Goal: Transaction & Acquisition: Purchase product/service

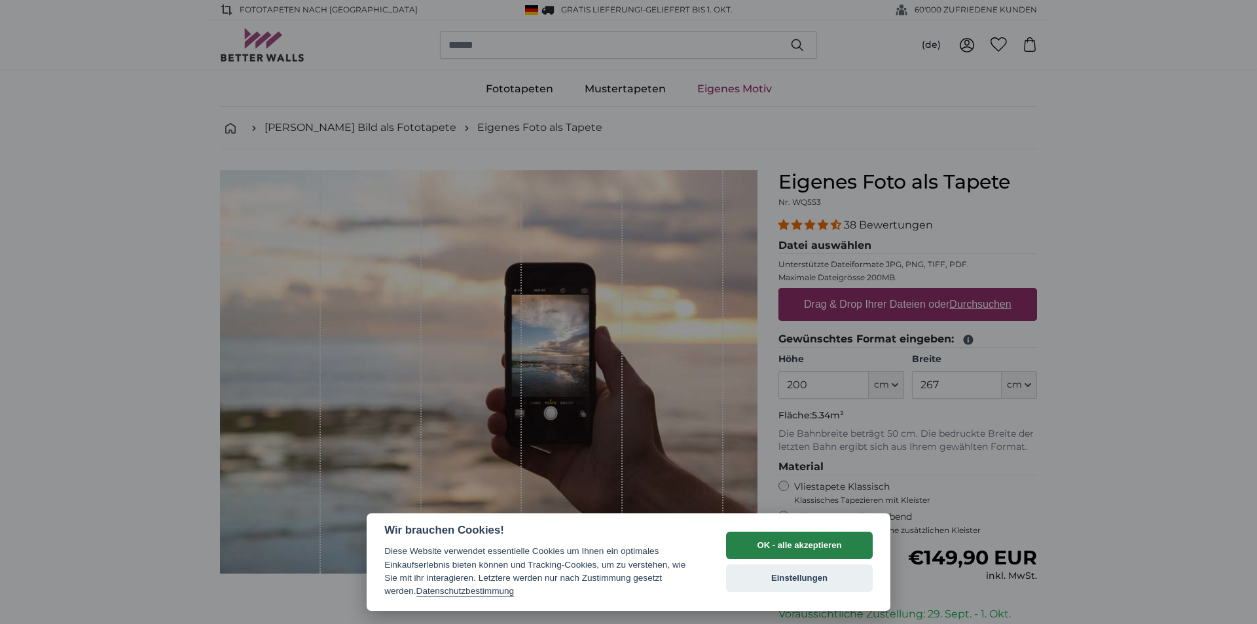
click at [810, 549] on button "OK - alle akzeptieren" at bounding box center [799, 546] width 147 height 28
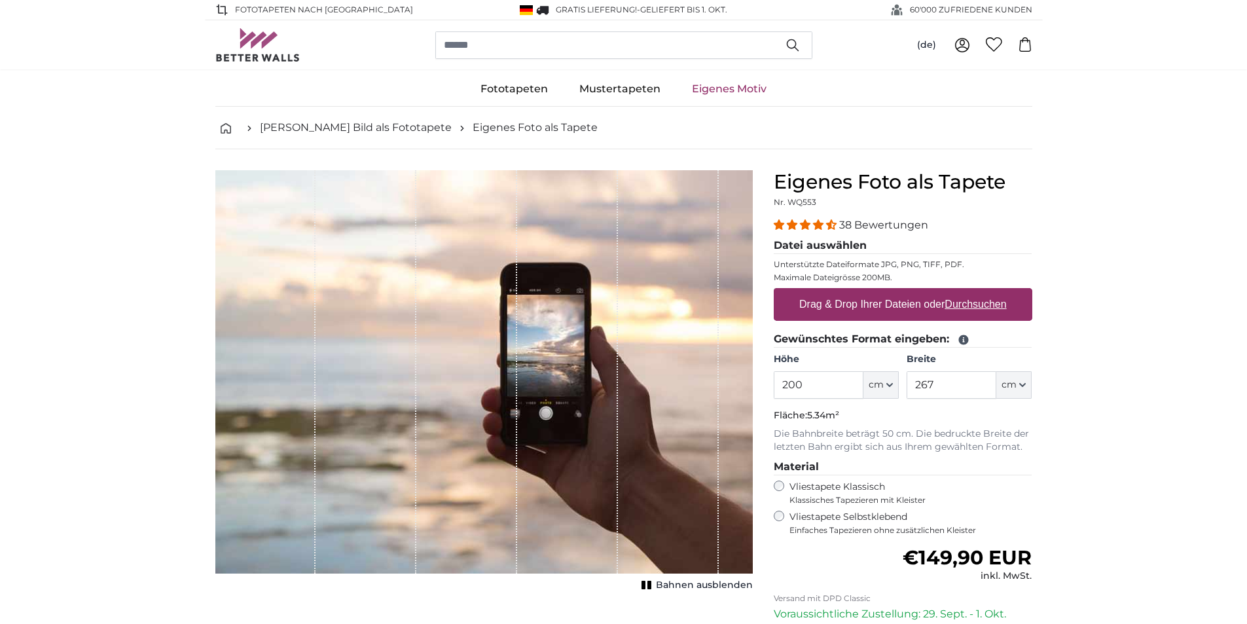
click at [944, 306] on label "Drag & Drop Ihrer Dateien oder Durchsuchen" at bounding box center [903, 304] width 218 height 26
click at [944, 292] on input "Drag & Drop Ihrer Dateien oder Durchsuchen" at bounding box center [903, 290] width 259 height 4
type input "**********"
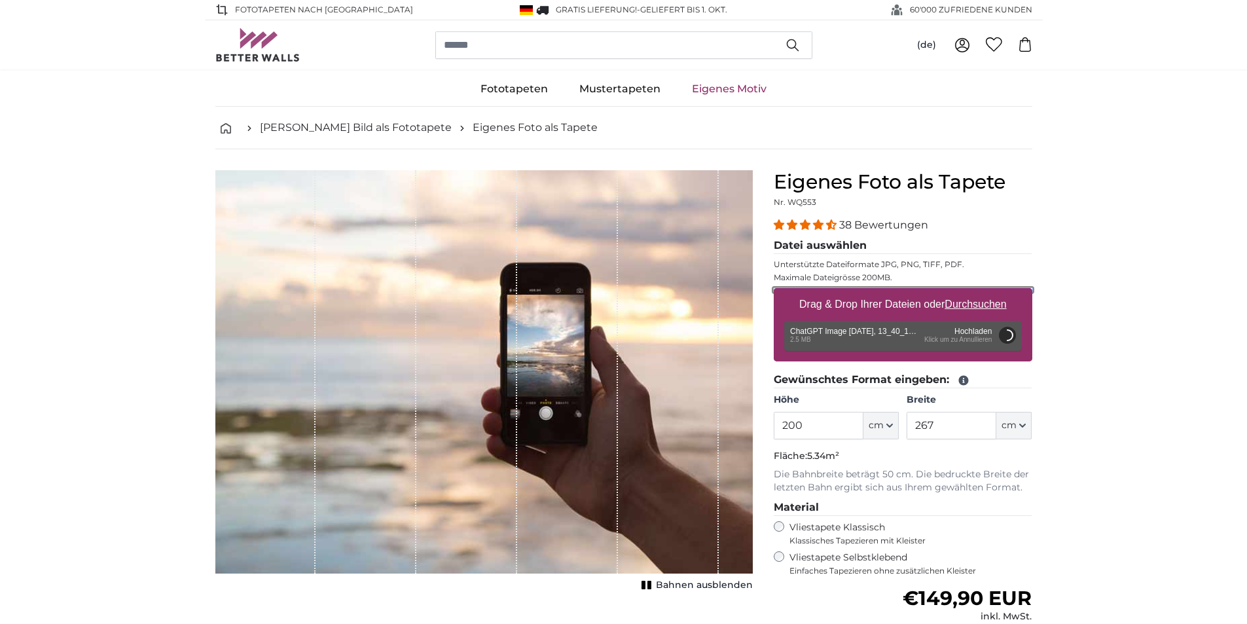
scroll to position [65, 0]
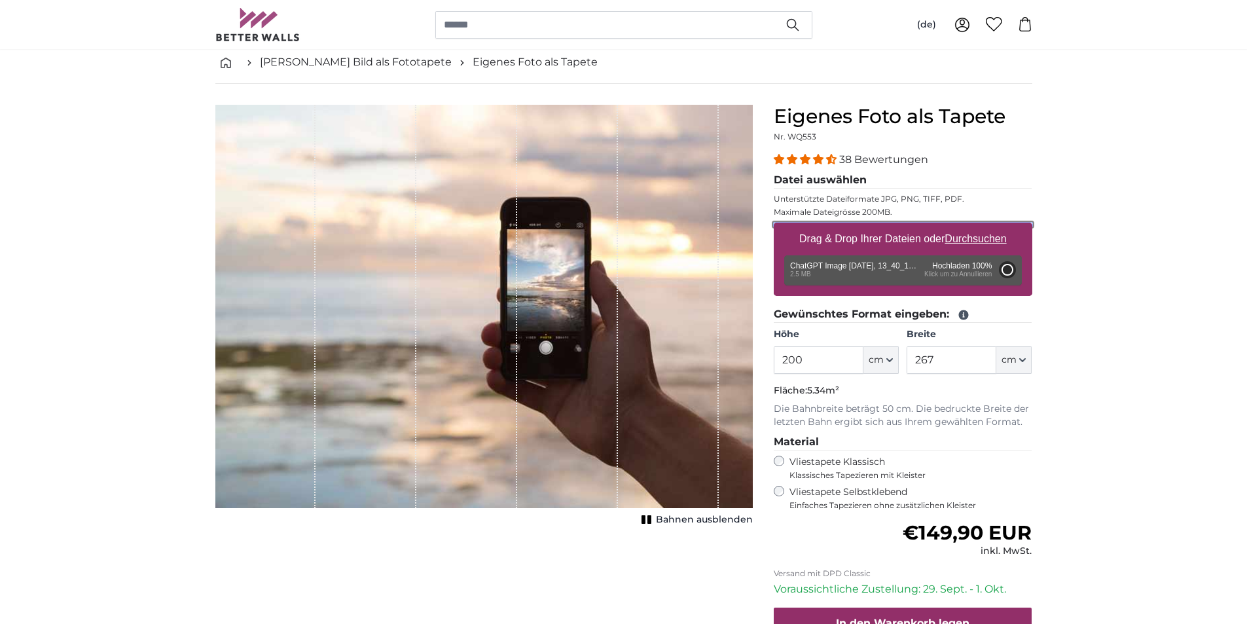
type input "66"
type input "99"
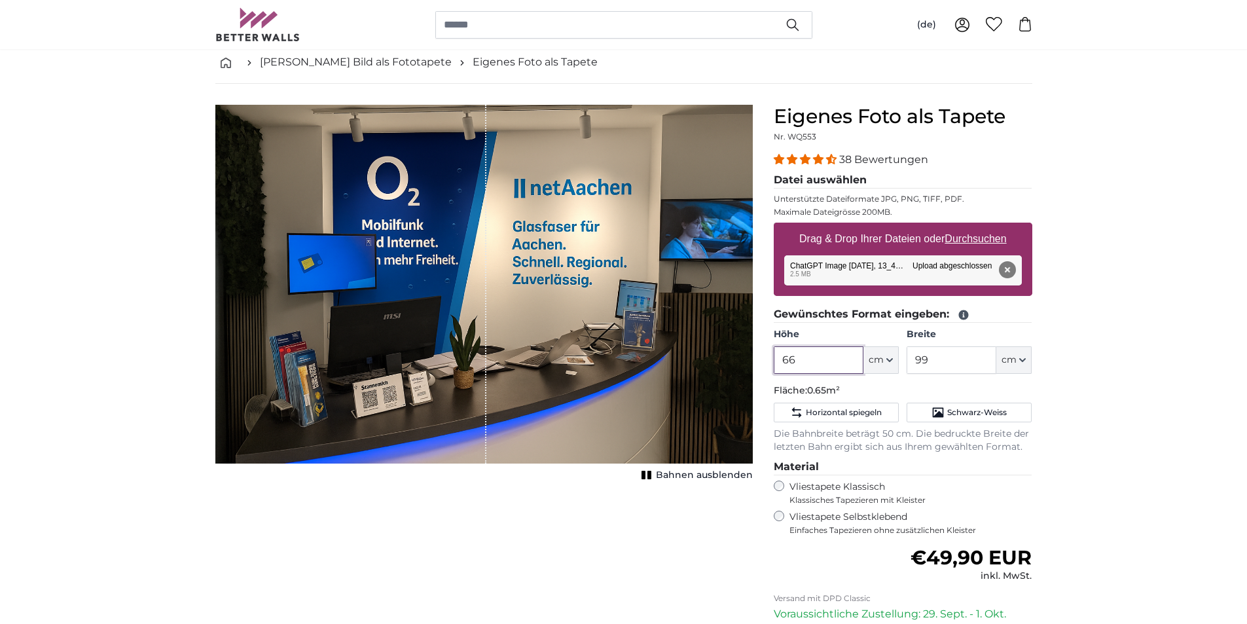
drag, startPoint x: 830, startPoint y: 361, endPoint x: 738, endPoint y: 361, distance: 91.7
click at [738, 361] on product-detail "Abbrechen Bild zuschneiden Bahnen ausblenden Eigenes Foto als Tapete Nr. WQ553 …" at bounding box center [624, 422] width 838 height 676
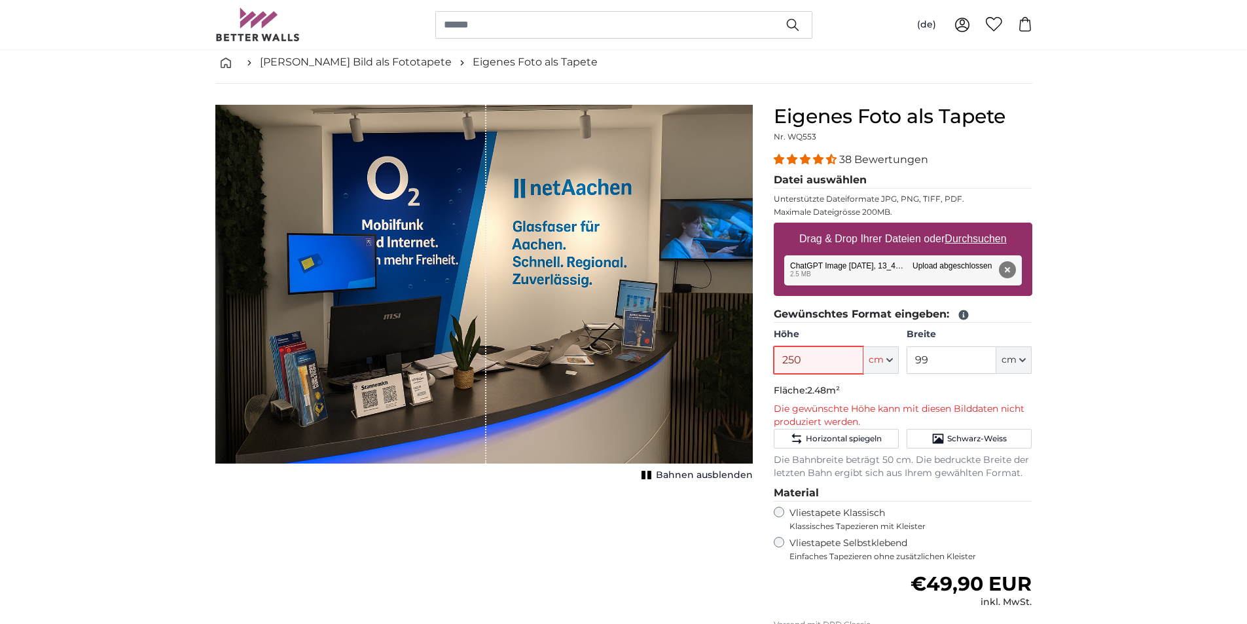
type input "250"
drag, startPoint x: 820, startPoint y: 357, endPoint x: 733, endPoint y: 369, distance: 87.9
click at [733, 369] on product-detail "Abbrechen Bild zuschneiden Bahnen ausblenden Eigenes Foto als Tapete Nr. WQ553 …" at bounding box center [624, 435] width 838 height 703
type input "248"
click at [949, 359] on input "99" at bounding box center [952, 360] width 90 height 28
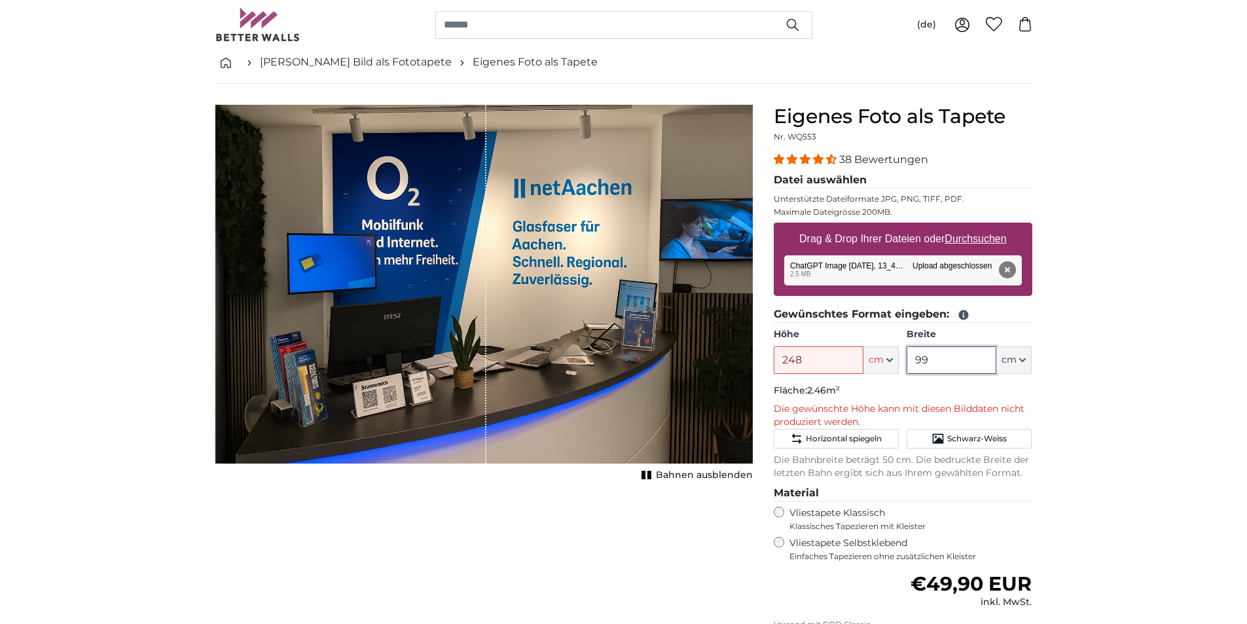
click at [949, 358] on input "99" at bounding box center [952, 360] width 90 height 28
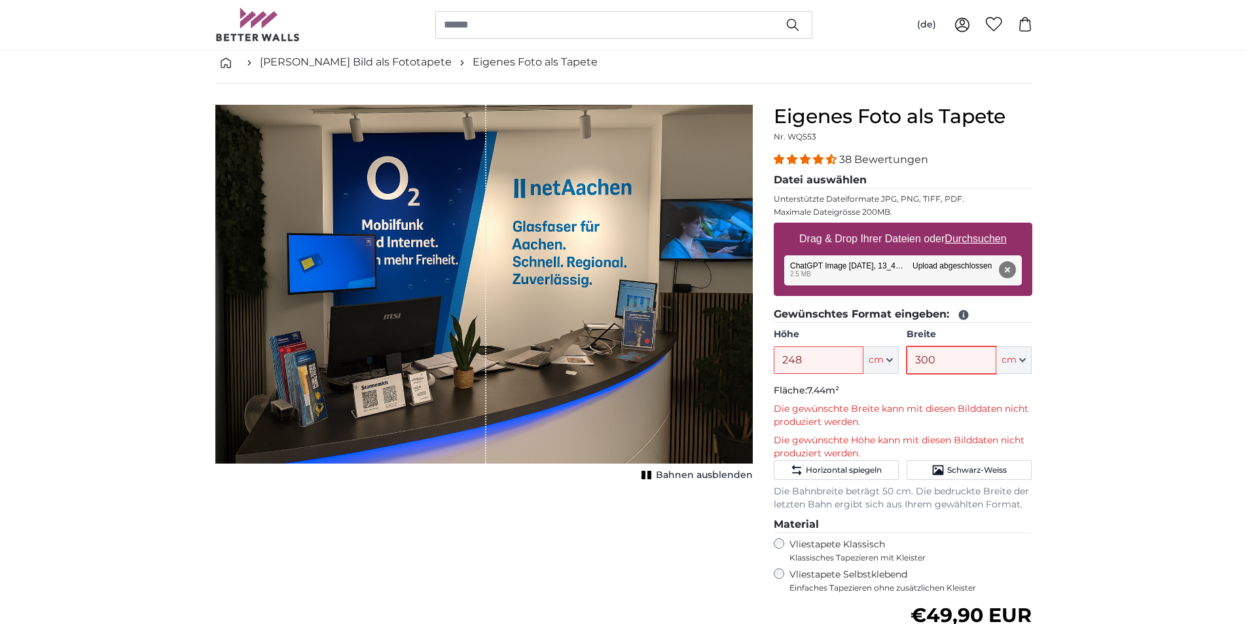
scroll to position [131, 0]
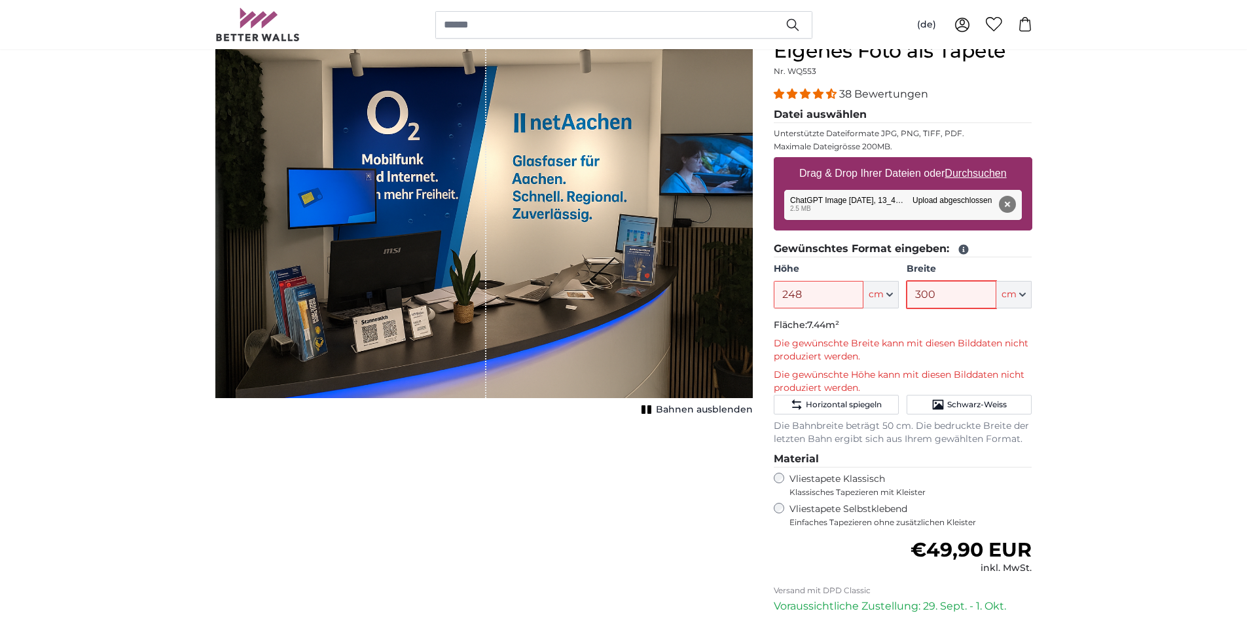
drag, startPoint x: 947, startPoint y: 288, endPoint x: 888, endPoint y: 307, distance: 61.9
click at [888, 307] on div "Höhe 248 ft cm Centimeter (cm) Inches (inch) Feet (ft. in.) Breite 300 ft cm Ce…" at bounding box center [903, 286] width 259 height 46
click at [912, 332] on p "Fläche: 4.96m²" at bounding box center [903, 325] width 259 height 13
click at [948, 324] on p "Fläche: 4.96m²" at bounding box center [903, 325] width 259 height 13
drag, startPoint x: 966, startPoint y: 292, endPoint x: 913, endPoint y: 295, distance: 52.5
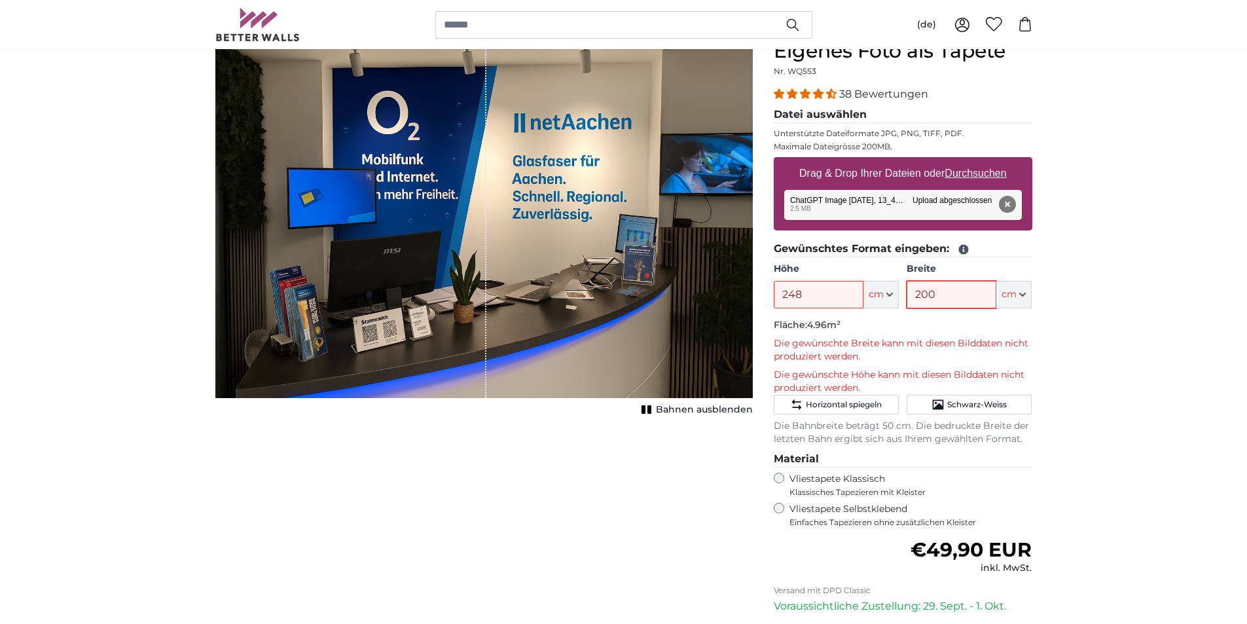
click at [913, 295] on input "200" at bounding box center [952, 295] width 90 height 28
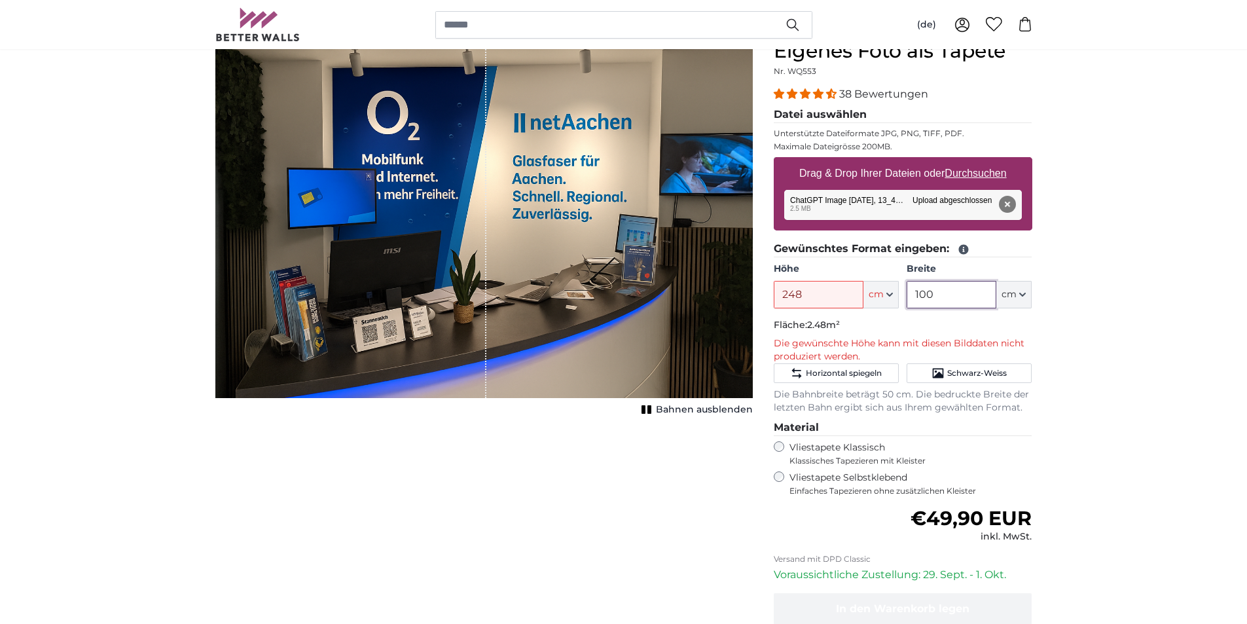
type input "100"
drag, startPoint x: 821, startPoint y: 296, endPoint x: 760, endPoint y: 296, distance: 61.6
click at [760, 296] on product-detail "Abbrechen Bild zuschneiden Bahnen ausblenden Eigenes Foto als Tapete Nr. WQ553 …" at bounding box center [624, 369] width 838 height 703
click at [852, 323] on p "Fläche: 2.30m²" at bounding box center [903, 325] width 259 height 13
click at [887, 293] on icon "button" at bounding box center [890, 294] width 7 height 7
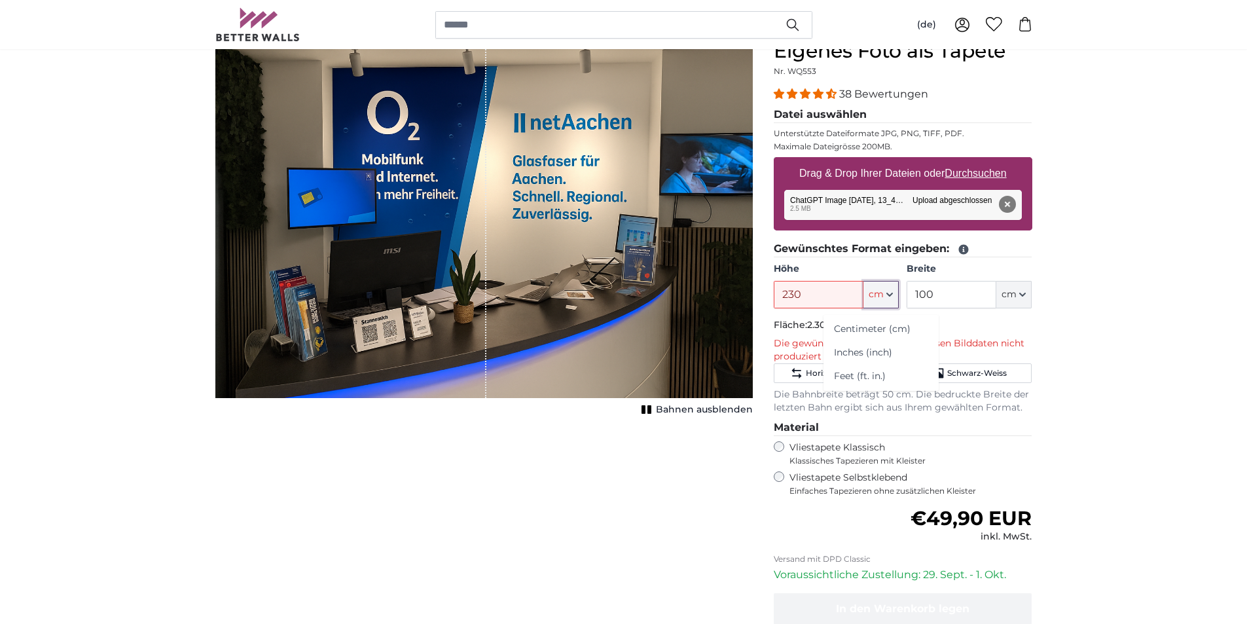
click at [887, 293] on icon "button" at bounding box center [890, 294] width 7 height 7
drag, startPoint x: 826, startPoint y: 298, endPoint x: 711, endPoint y: 292, distance: 115.4
click at [711, 292] on product-detail "Abbrechen Bild zuschneiden Bahnen ausblenden Eigenes Foto als Tapete Nr. WQ553 …" at bounding box center [624, 369] width 838 height 703
type input "200"
click at [897, 324] on p "Fläche: 2.00m²" at bounding box center [903, 325] width 259 height 13
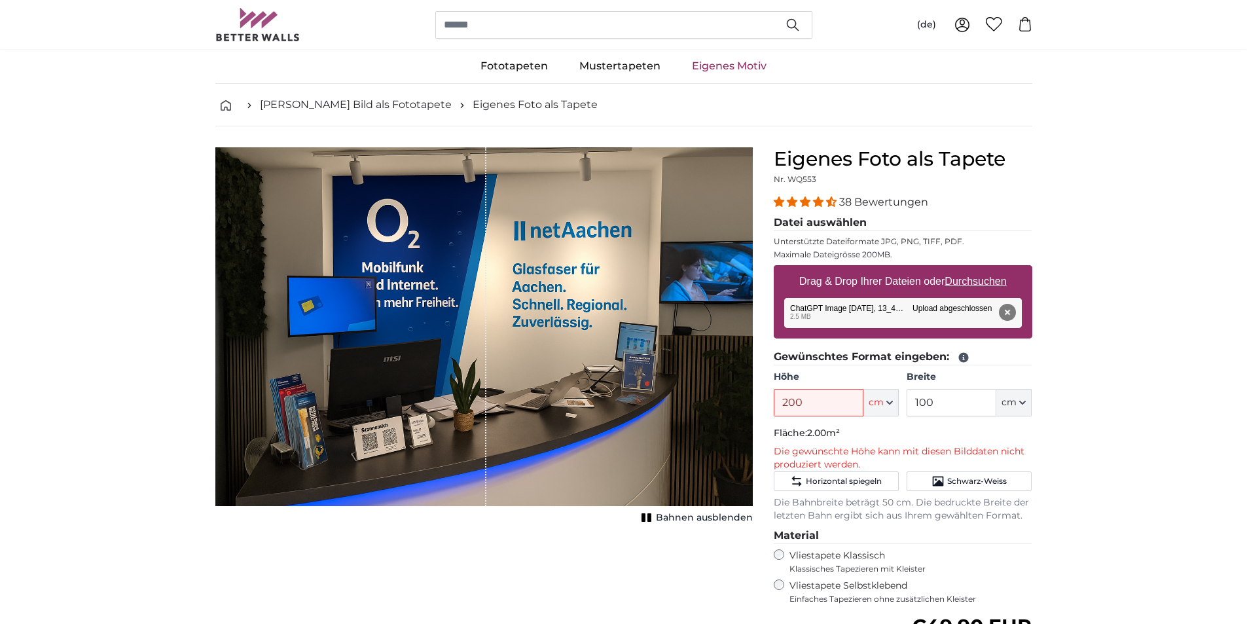
scroll to position [0, 0]
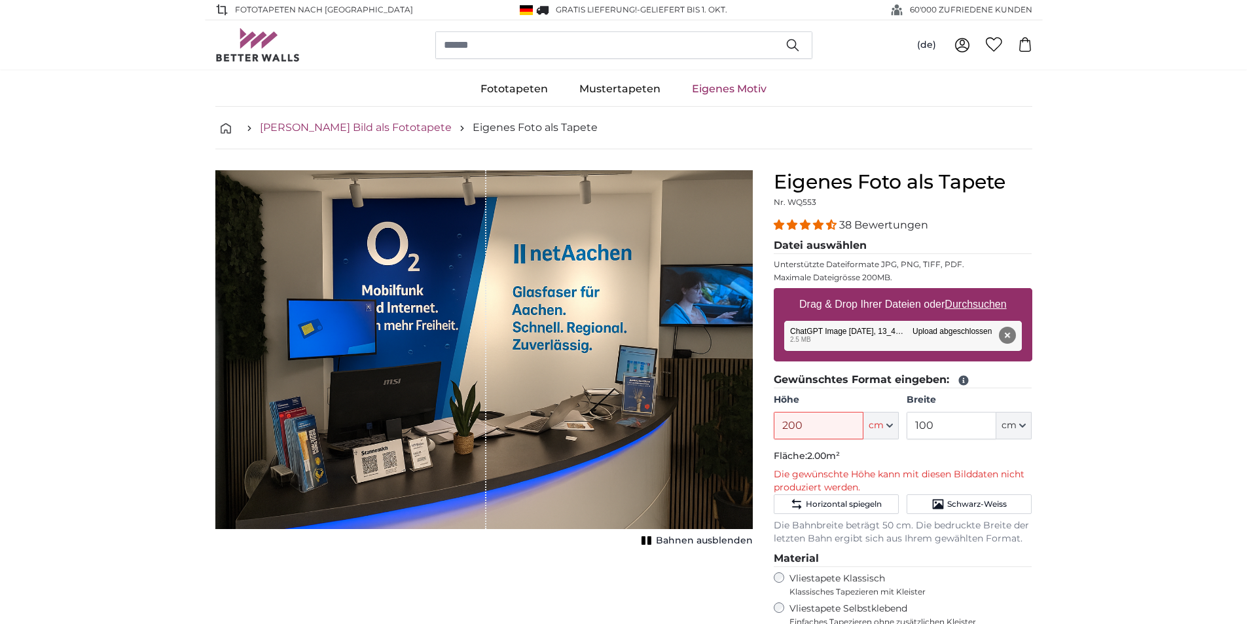
click at [385, 128] on link "[PERSON_NAME] Bild als Fototapete" at bounding box center [356, 128] width 192 height 16
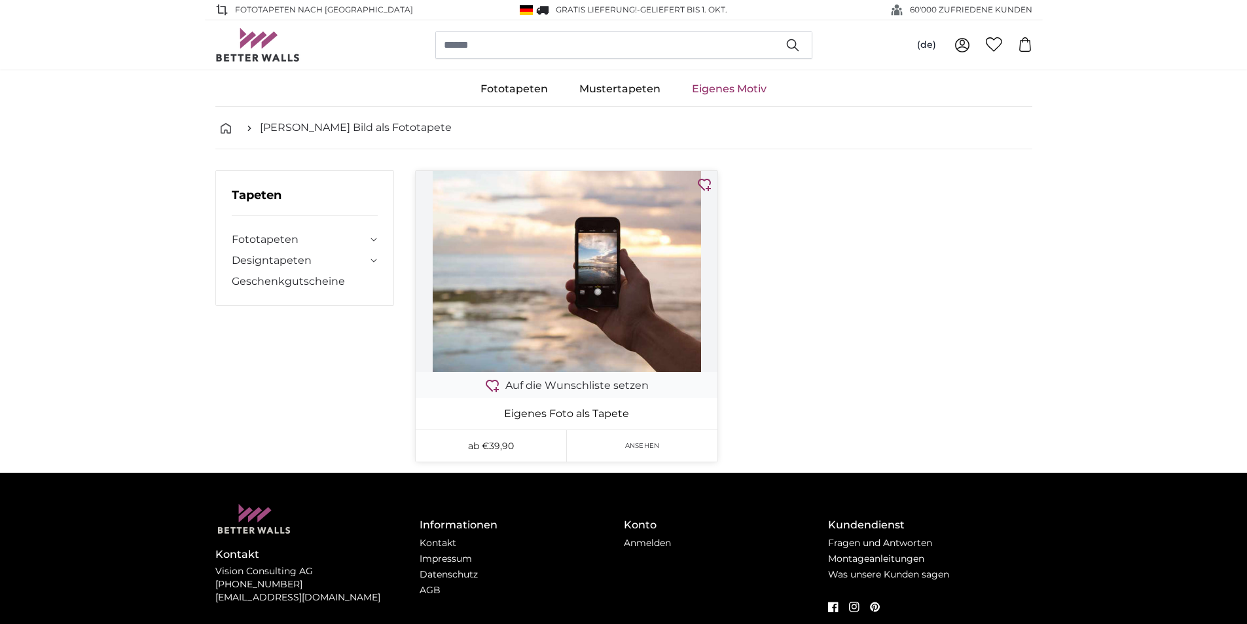
click at [591, 329] on img at bounding box center [567, 271] width 302 height 201
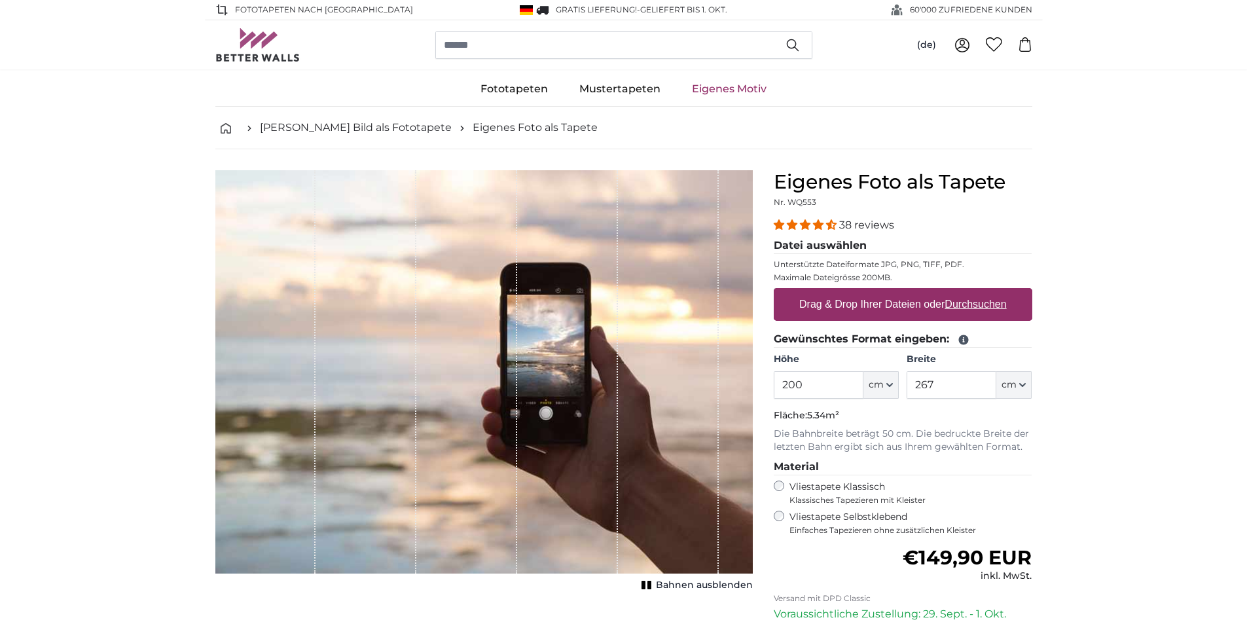
scroll to position [131, 0]
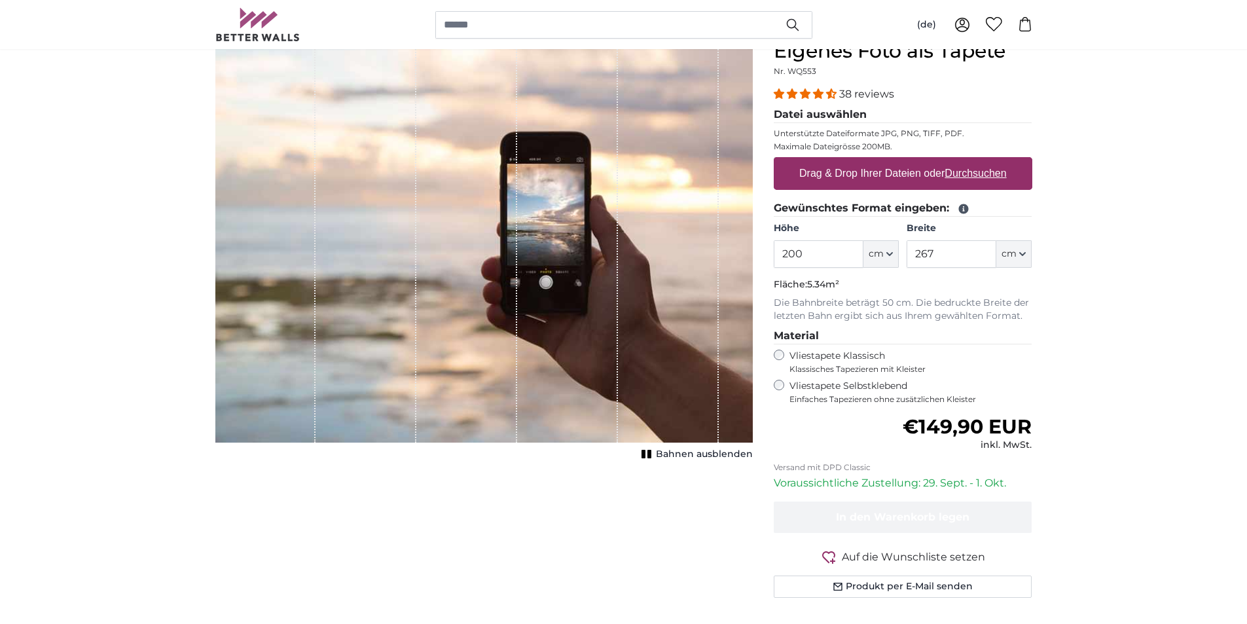
click at [867, 169] on label "Drag & Drop Ihrer Dateien oder Durchsuchen" at bounding box center [903, 173] width 218 height 26
click at [867, 161] on input "Drag & Drop Ihrer Dateien oder Durchsuchen" at bounding box center [903, 159] width 259 height 4
type input "**********"
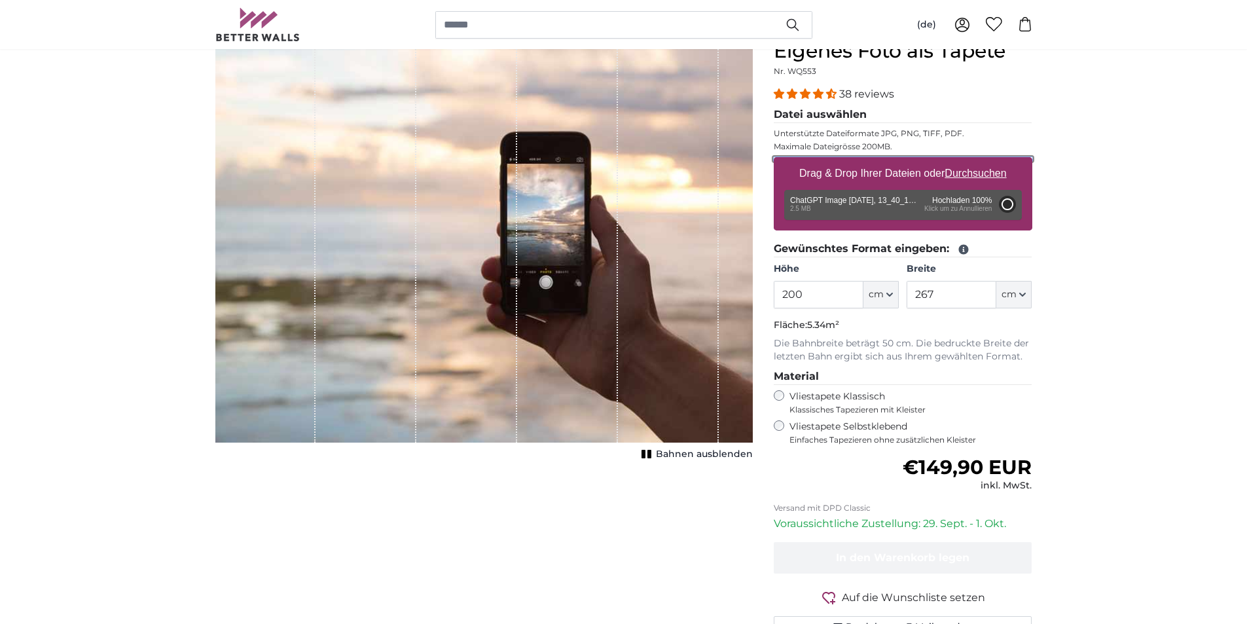
type input "66"
type input "99"
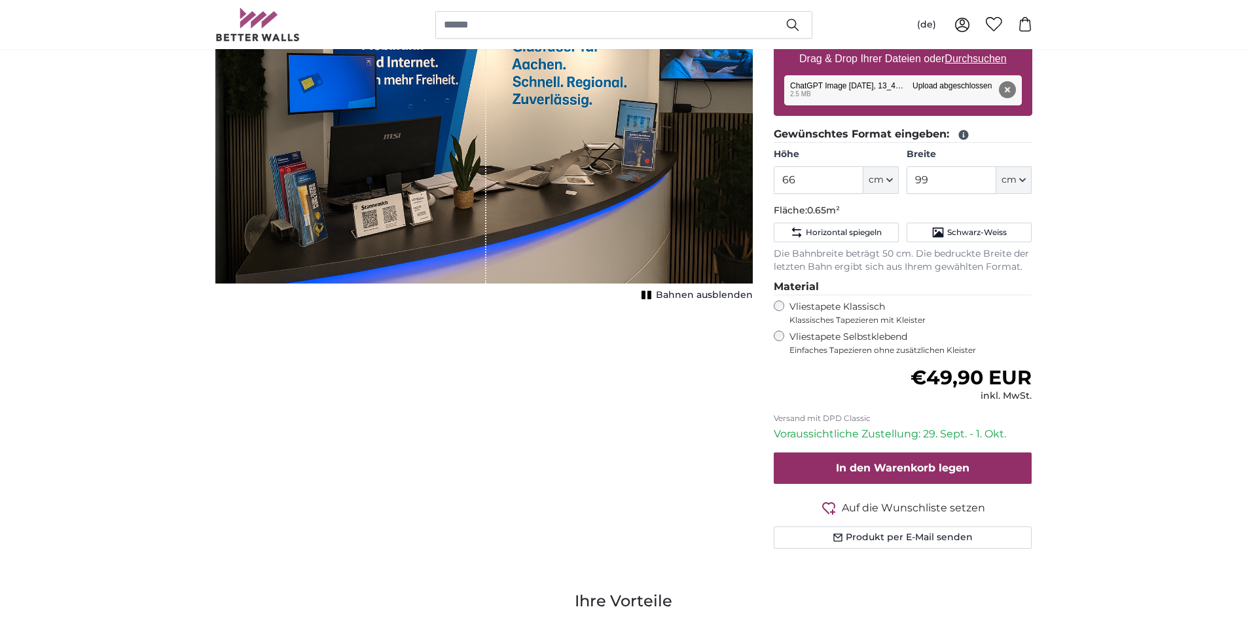
scroll to position [262, 0]
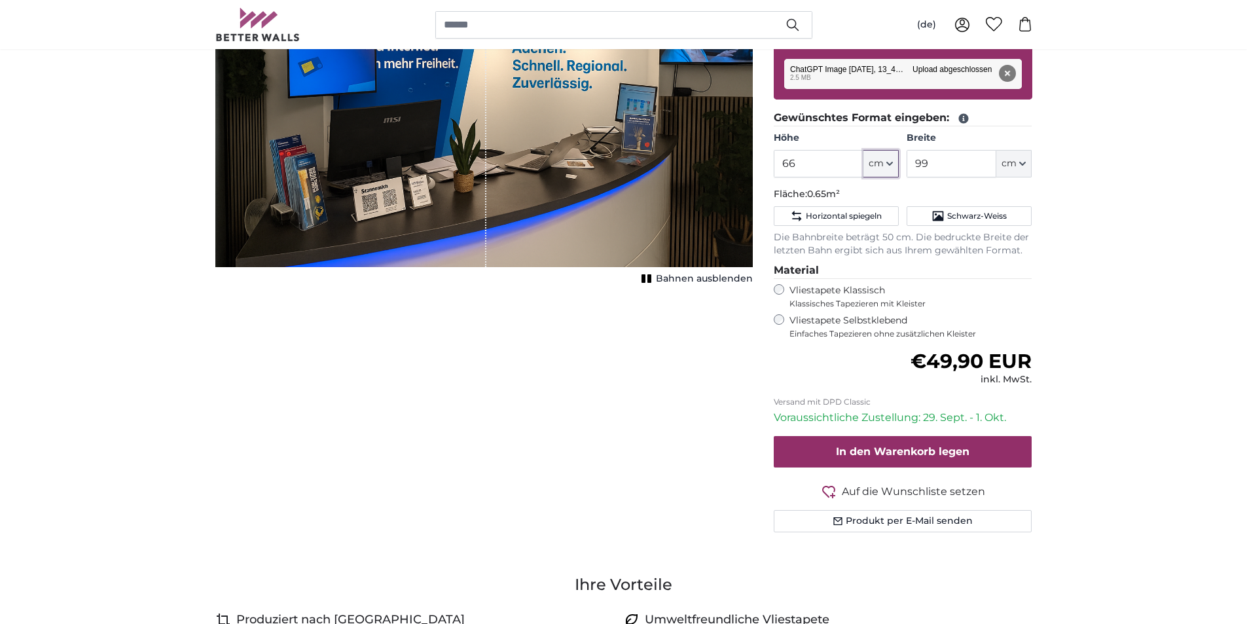
click at [893, 164] on icon "button" at bounding box center [890, 163] width 7 height 7
drag, startPoint x: 807, startPoint y: 165, endPoint x: 738, endPoint y: 168, distance: 68.8
click at [738, 168] on product-detail "Abbrechen Bild zuschneiden Bahnen ausblenden Eigenes Foto als Tapete Nr. WQ553 …" at bounding box center [624, 225] width 838 height 676
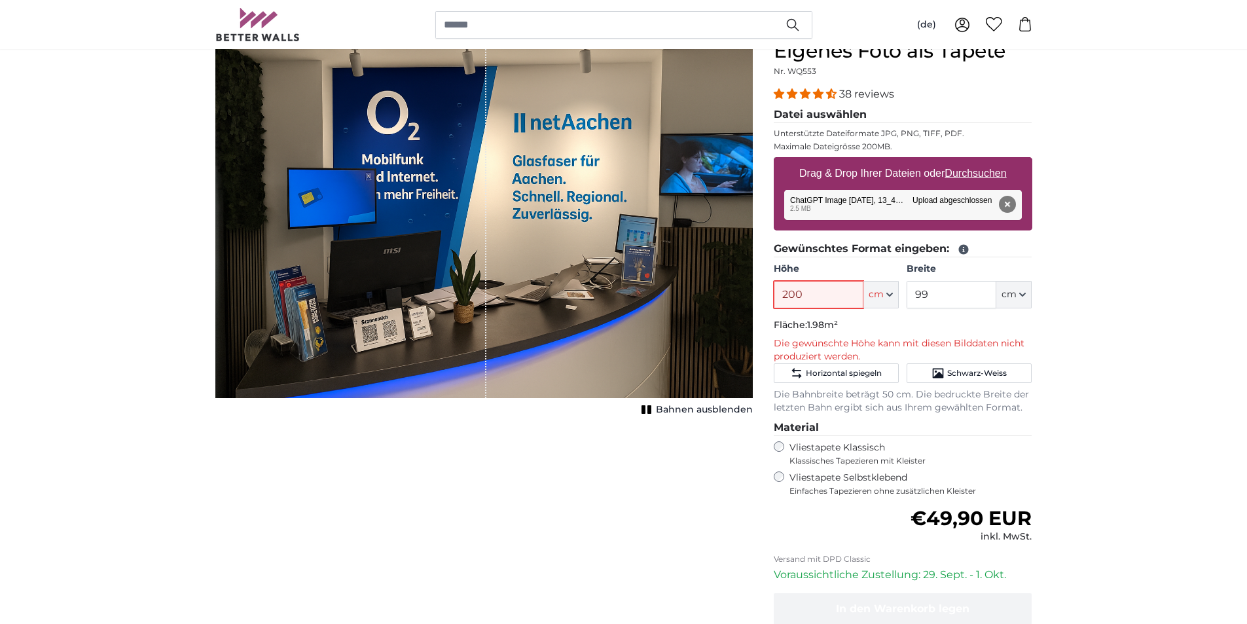
scroll to position [0, 0]
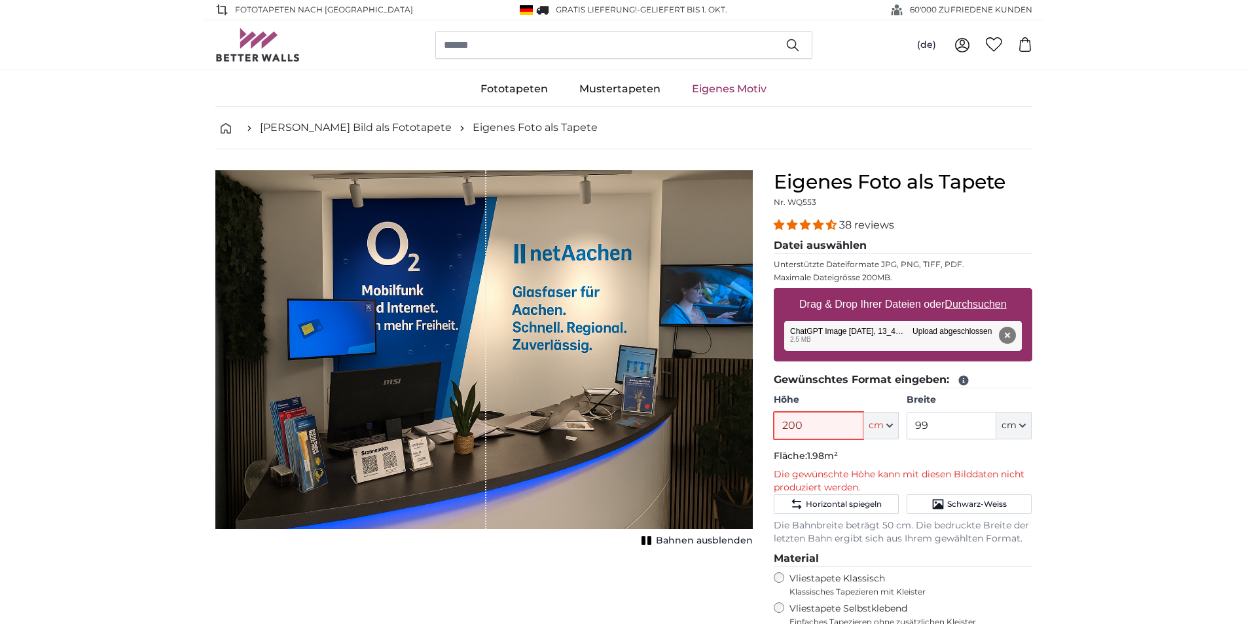
type input "200"
click at [849, 333] on div "Entfernen Nochmal versuchen Entfernen Hochladen Abbrechen Nochmal versuchen Ent…" at bounding box center [903, 336] width 238 height 30
click at [965, 304] on u "Durchsuchen" at bounding box center [976, 304] width 62 height 11
click at [965, 292] on input "Drag & Drop Ihrer Dateien oder Durchsuchen" at bounding box center [903, 290] width 259 height 4
type input "**********"
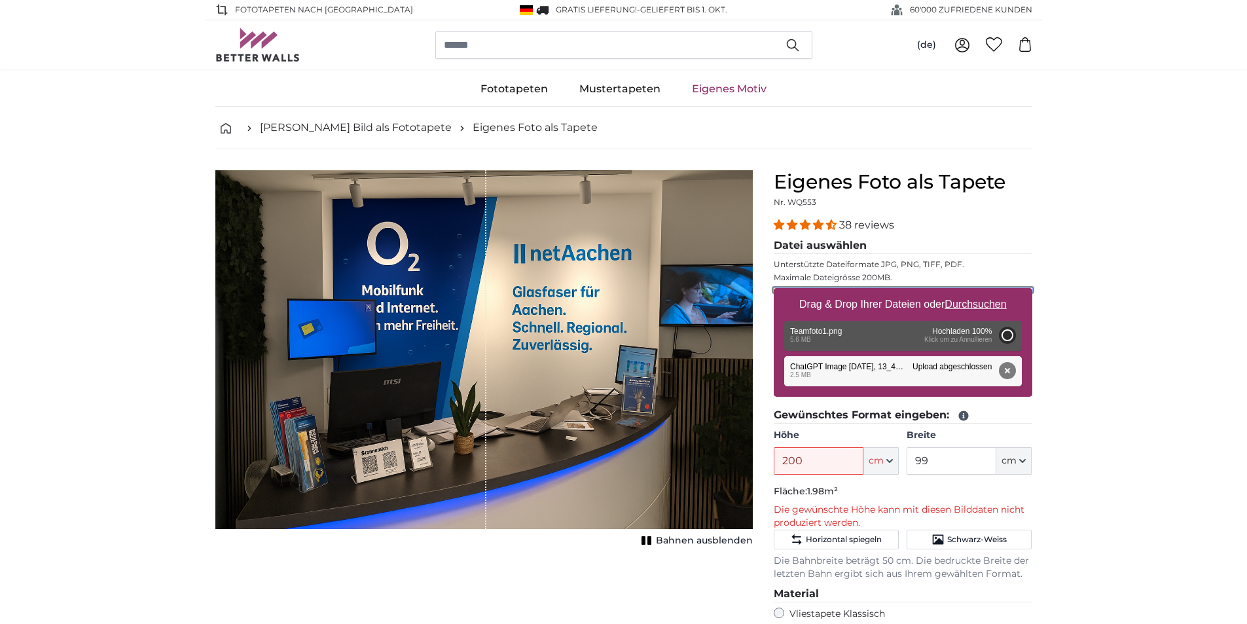
type input "108"
type input "162"
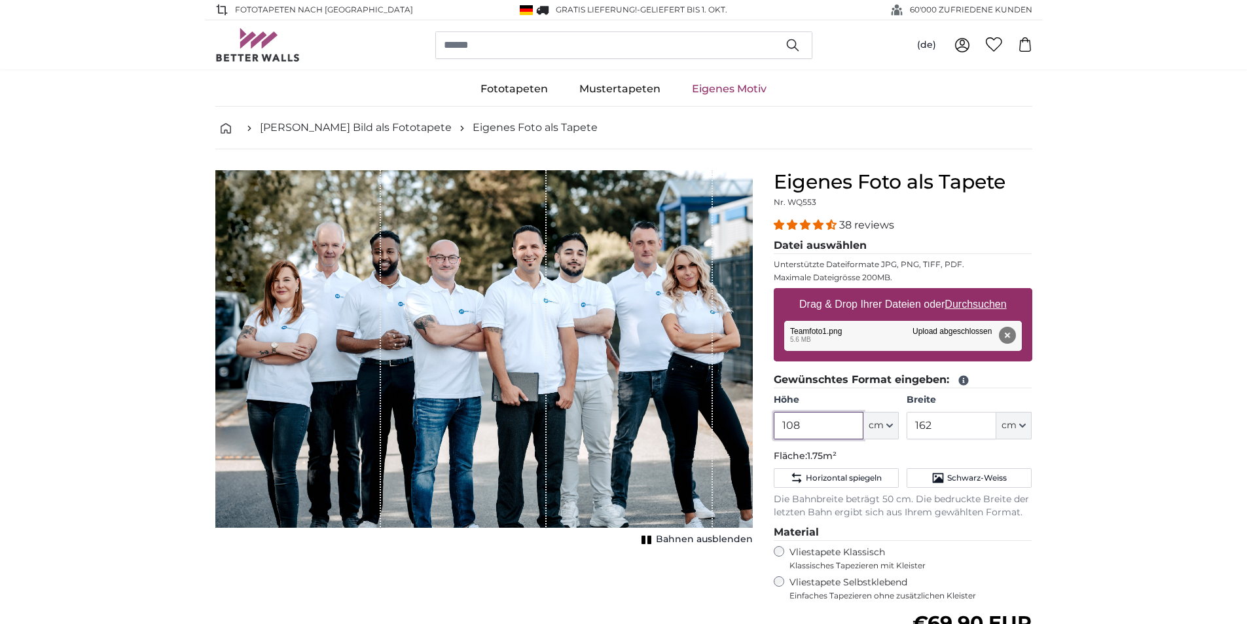
drag, startPoint x: 830, startPoint y: 427, endPoint x: 736, endPoint y: 430, distance: 94.3
click at [737, 430] on product-detail "Abbrechen Bild zuschneiden Bahnen ausblenden Eigenes Foto als Tapete Nr. WQ553 …" at bounding box center [624, 487] width 838 height 676
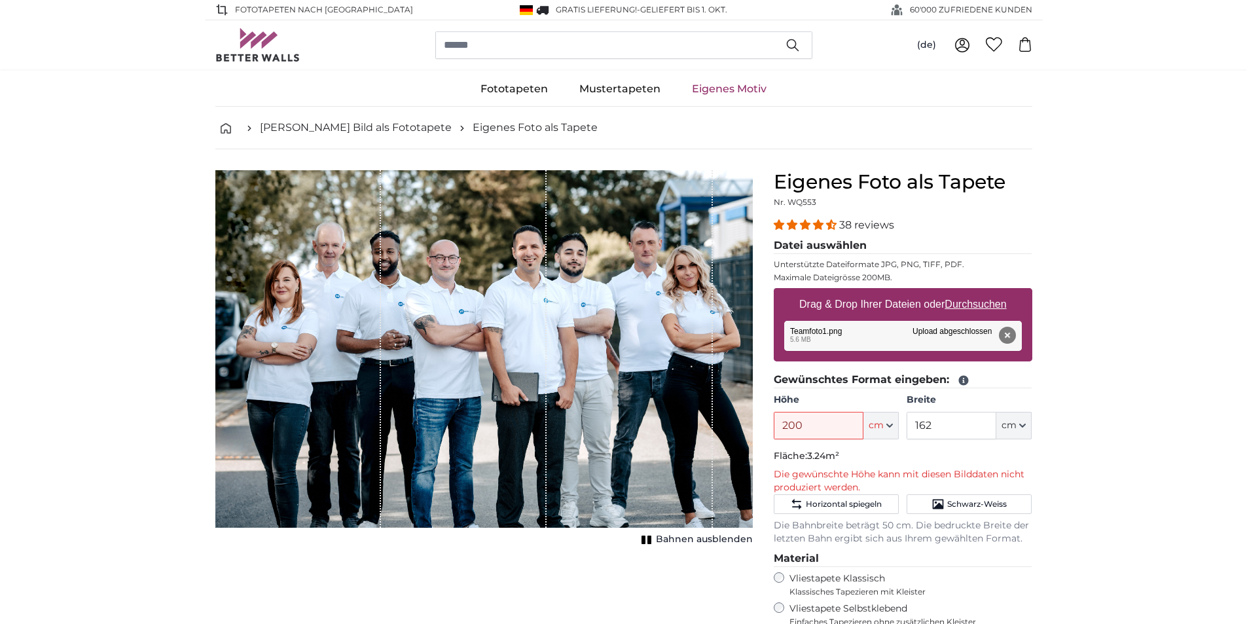
click at [970, 299] on u "Durchsuchen" at bounding box center [976, 304] width 62 height 11
click at [970, 292] on input "Drag & Drop Ihrer Dateien oder Durchsuchen" at bounding box center [903, 290] width 259 height 4
click at [976, 303] on u "Durchsuchen" at bounding box center [976, 304] width 62 height 11
click at [976, 292] on input "Drag & Drop Ihrer Dateien oder Durchsuchen" at bounding box center [903, 290] width 259 height 4
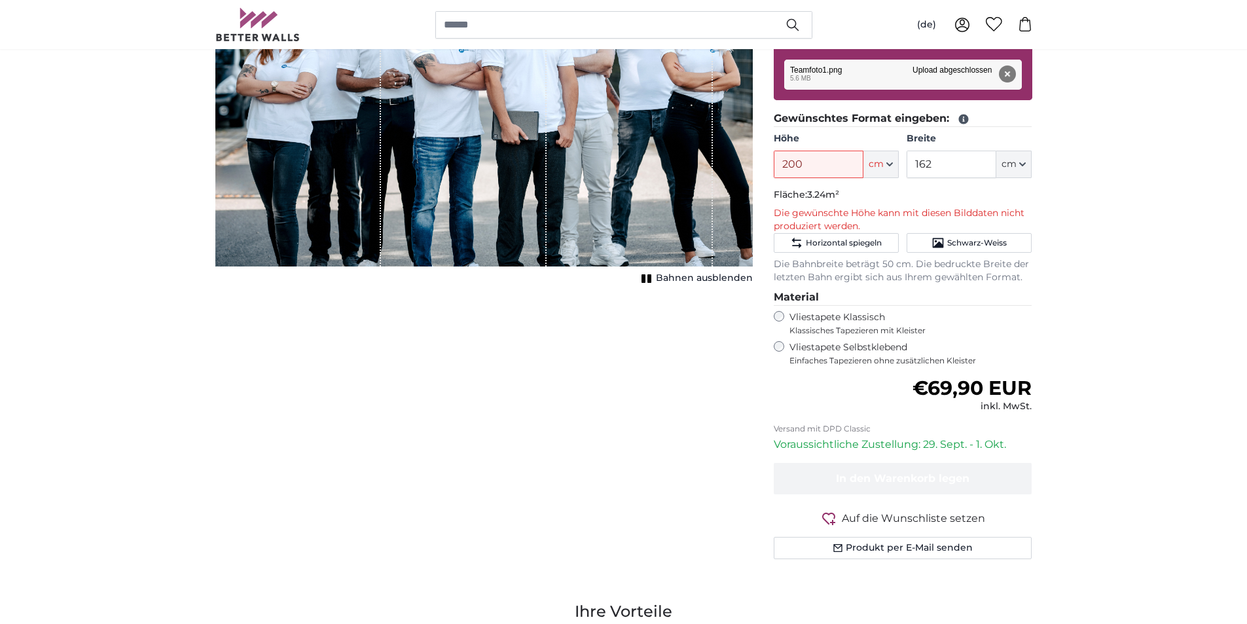
scroll to position [262, 0]
click at [824, 166] on input "200" at bounding box center [819, 164] width 90 height 28
drag, startPoint x: 807, startPoint y: 166, endPoint x: 747, endPoint y: 165, distance: 59.6
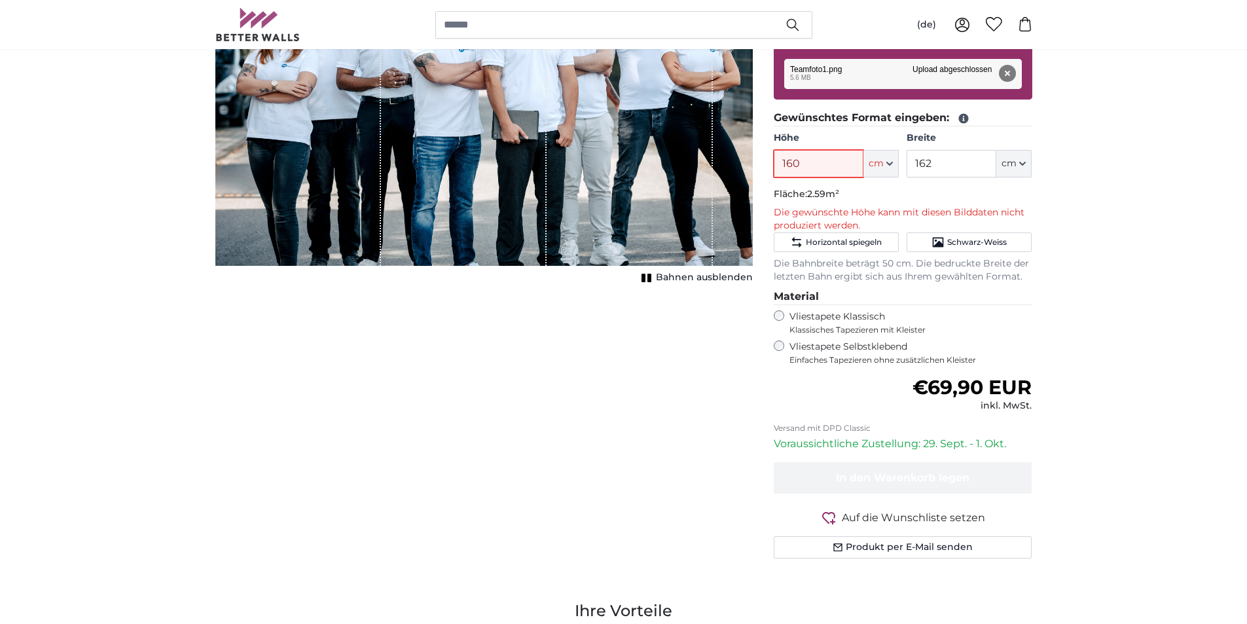
click at [747, 165] on product-detail "Abbrechen Bild zuschneiden Bahnen ausblenden Eigenes Foto als Tapete Nr. WQ553 …" at bounding box center [624, 238] width 838 height 703
type input "140"
click at [889, 204] on fieldset "Gewünschtes Format eingeben: Höhe 140 ft cm Centimeter (cm) Inches (inch) Feet …" at bounding box center [903, 197] width 259 height 174
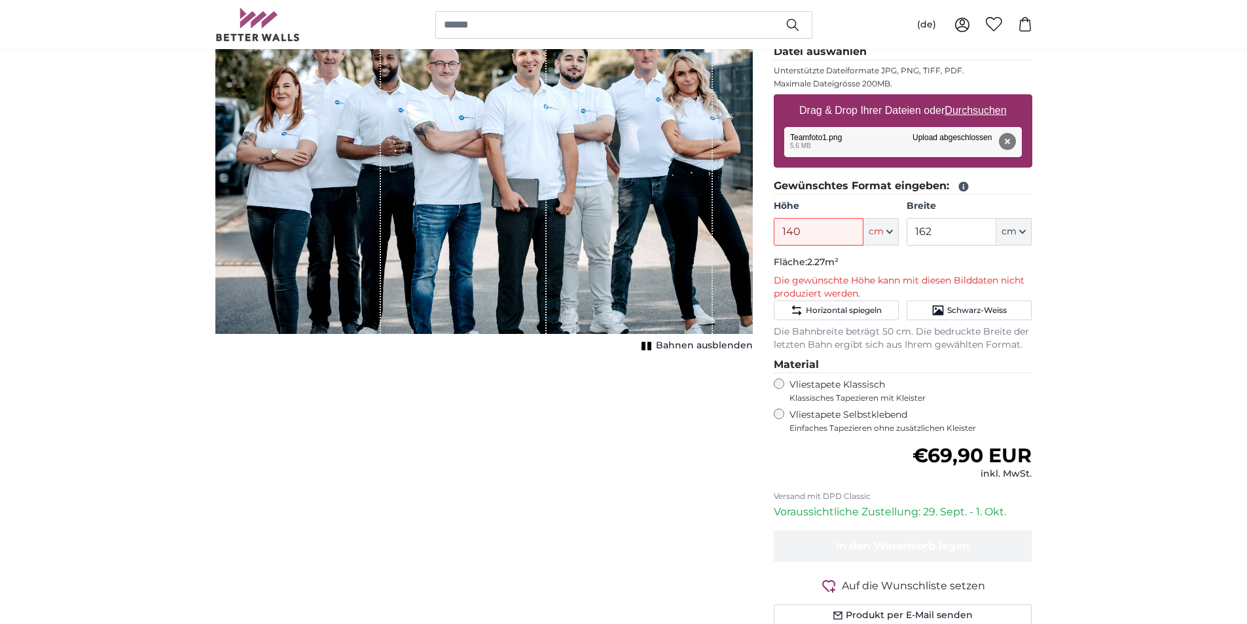
scroll to position [65, 0]
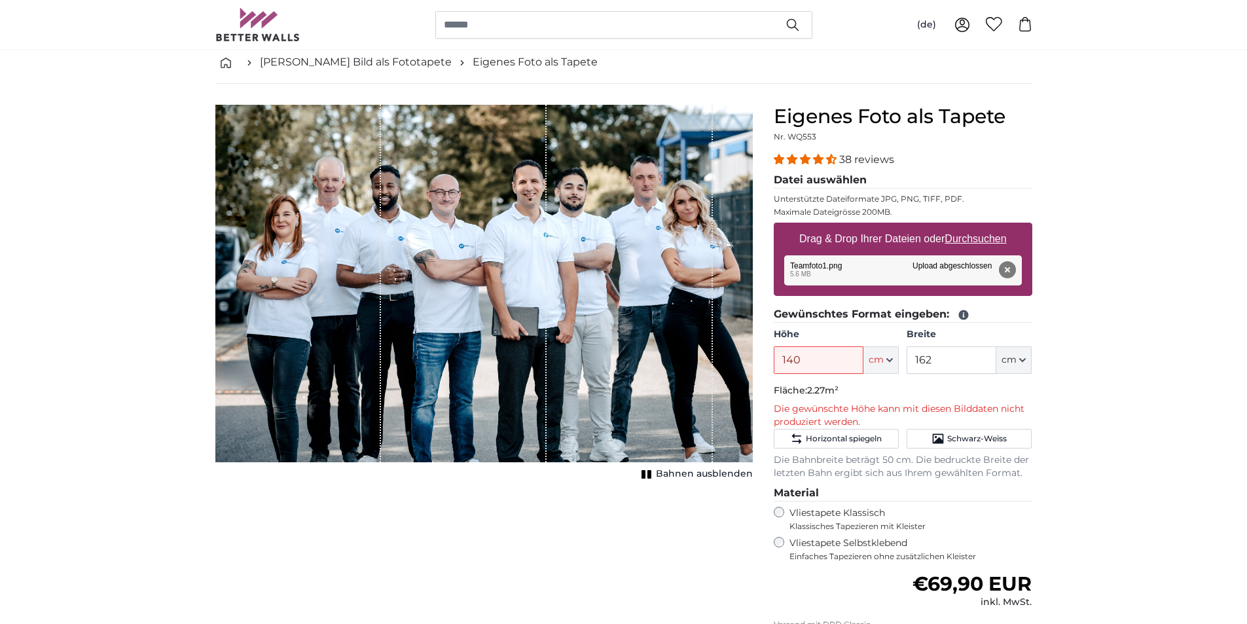
click at [981, 233] on u "Durchsuchen" at bounding box center [976, 238] width 62 height 11
click at [981, 227] on input "Drag & Drop Ihrer Dateien oder Durchsuchen" at bounding box center [903, 225] width 259 height 4
type input "**********"
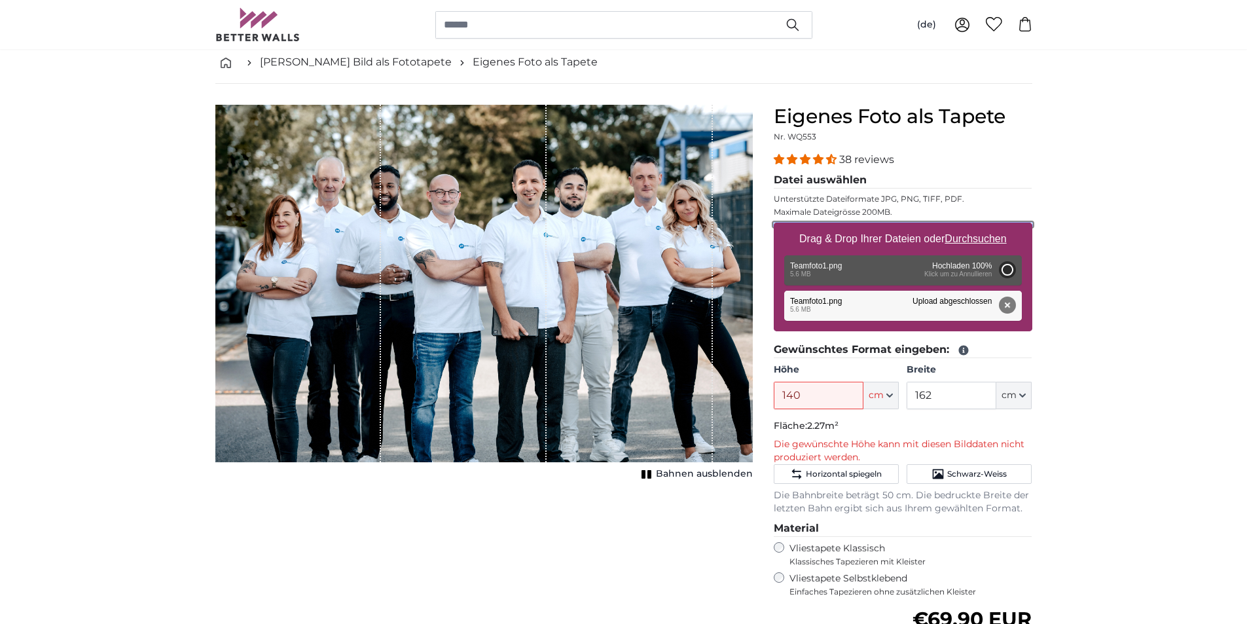
type input "108"
type input "162"
